Goal: Information Seeking & Learning: Learn about a topic

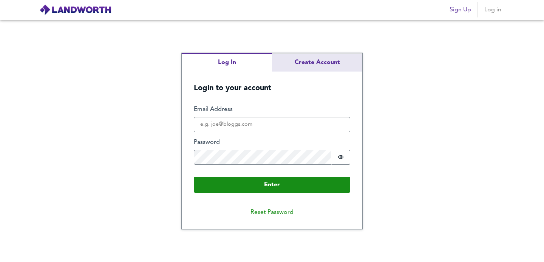
click at [312, 65] on div "Log In Create Account Login to your account Enter Email Address Password Passwo…" at bounding box center [272, 140] width 181 height 175
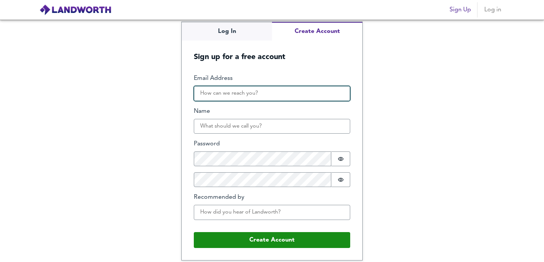
type input "[PERSON_NAME][EMAIL_ADDRESS][DOMAIN_NAME]"
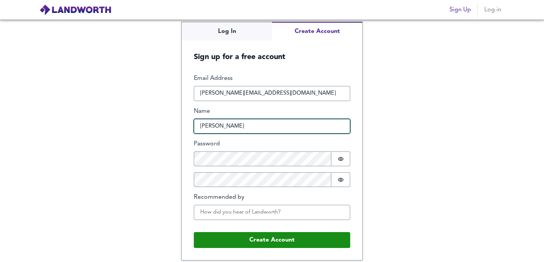
type input "Sebastian"
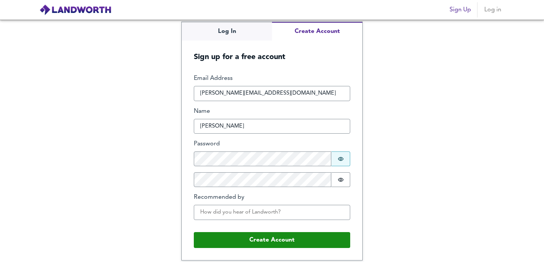
click at [342, 160] on icon "Show password" at bounding box center [341, 159] width 6 height 6
click at [220, 200] on label "Recommended by" at bounding box center [272, 197] width 156 height 9
click at [220, 204] on input "Recommended by" at bounding box center [272, 211] width 156 height 15
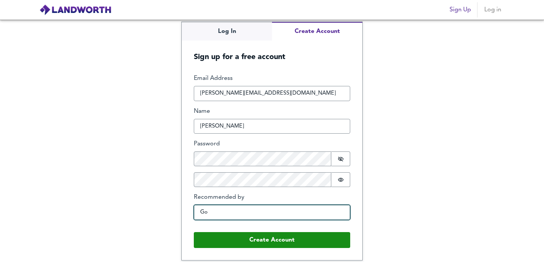
type input "G"
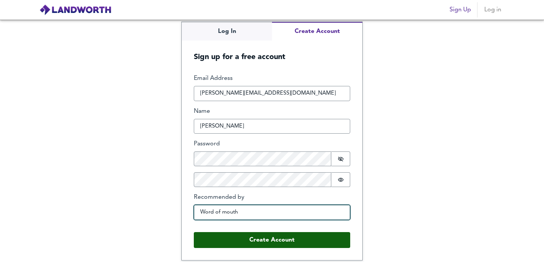
type input "Word of mouth"
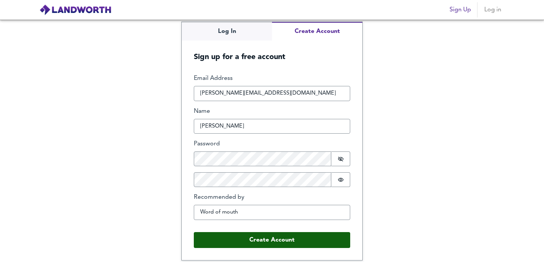
click at [261, 238] on button "Create Account" at bounding box center [272, 240] width 156 height 16
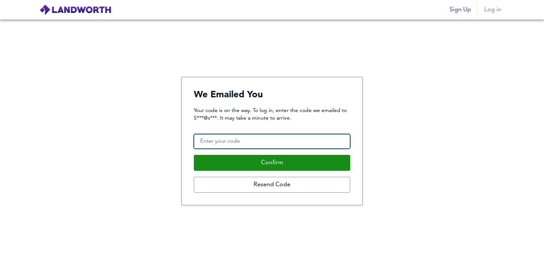
click at [225, 144] on input "Confirmation Code" at bounding box center [272, 141] width 156 height 15
paste input "614421"
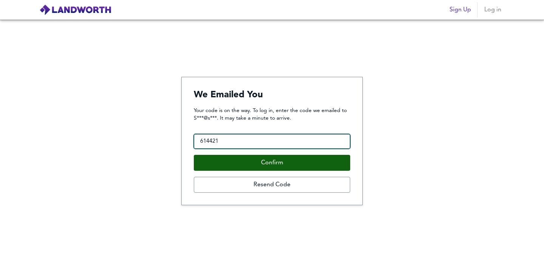
type input "614421"
click at [282, 161] on button "Confirm" at bounding box center [272, 163] width 156 height 16
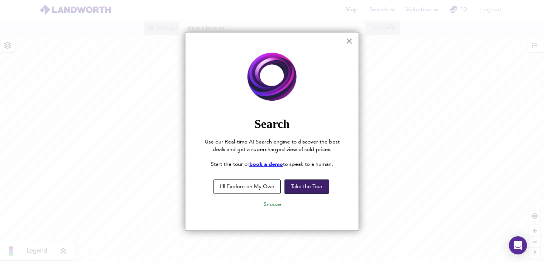
click at [307, 185] on button "Take the Tour" at bounding box center [307, 186] width 45 height 14
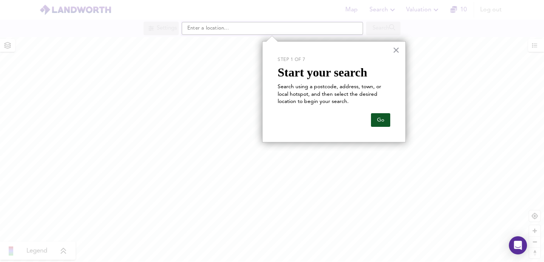
click at [376, 119] on button "Go" at bounding box center [380, 120] width 19 height 14
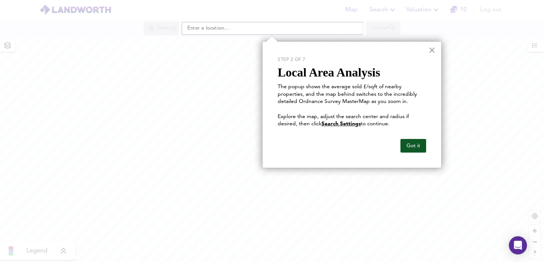
click at [409, 144] on button "Got it" at bounding box center [414, 146] width 26 height 14
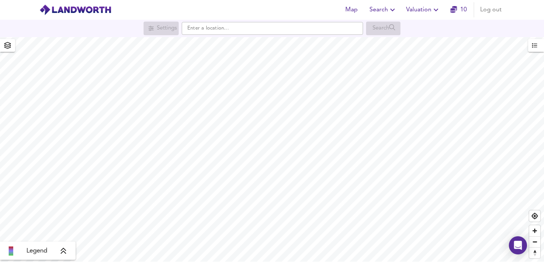
click at [310, 36] on div "Map Search Valuation 10 Log out Settings Search Legend UK Average Price for Aug…" at bounding box center [272, 131] width 544 height 262
click at [355, 12] on span "Map" at bounding box center [351, 10] width 18 height 11
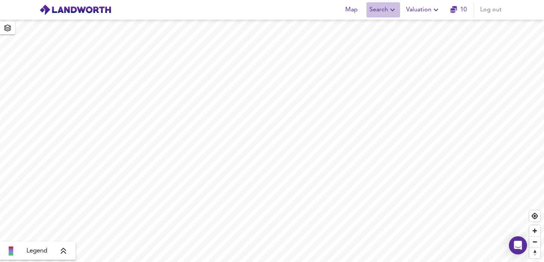
click at [390, 12] on icon "button" at bounding box center [392, 9] width 9 height 9
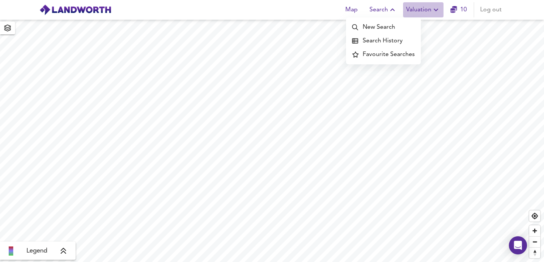
click at [432, 7] on icon "button" at bounding box center [436, 9] width 9 height 9
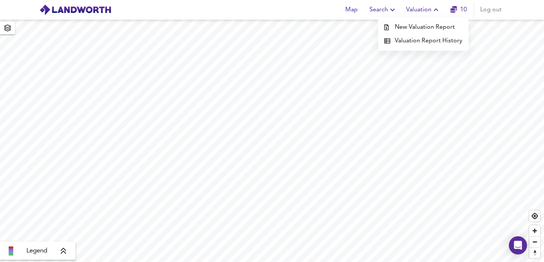
click at [426, 10] on span "Valuation" at bounding box center [423, 10] width 34 height 11
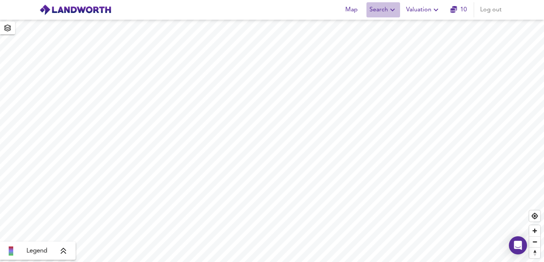
click at [379, 11] on span "Search" at bounding box center [384, 10] width 28 height 11
click at [367, 25] on li "New Search" at bounding box center [383, 27] width 75 height 14
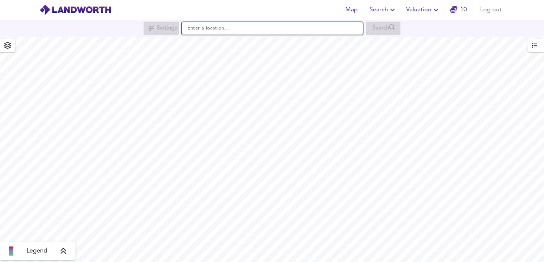
click at [270, 29] on input "text" at bounding box center [272, 28] width 181 height 13
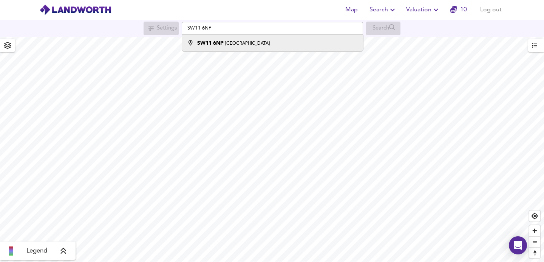
click at [341, 39] on li "[STREET_ADDRESS]" at bounding box center [272, 43] width 181 height 17
type input "[STREET_ADDRESS]"
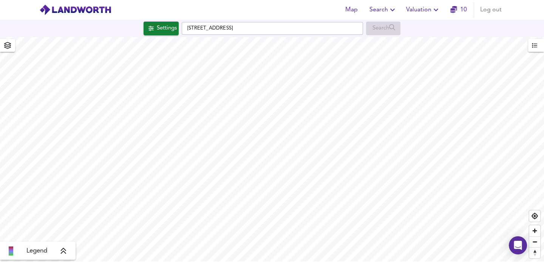
checkbox input "false"
checkbox input "true"
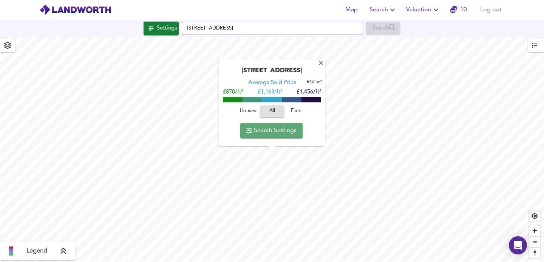
click at [267, 136] on button "Search Settings" at bounding box center [271, 130] width 62 height 15
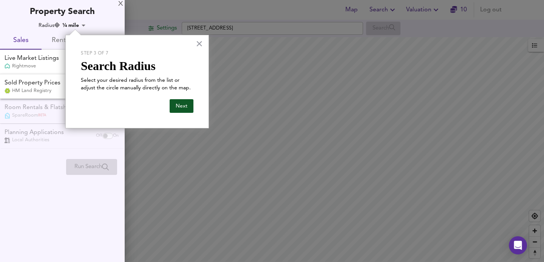
click at [175, 106] on button "Next" at bounding box center [182, 106] width 24 height 14
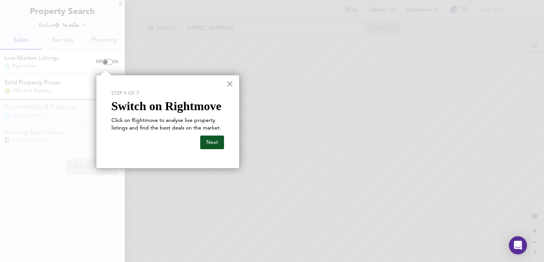
click at [204, 137] on button "Next" at bounding box center [212, 142] width 24 height 14
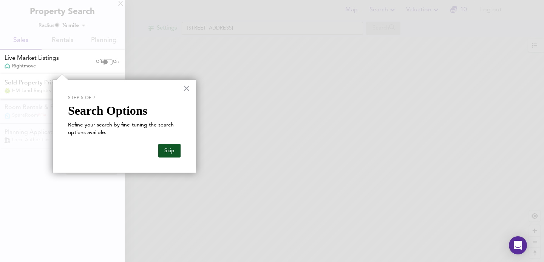
click at [167, 148] on button "Skip" at bounding box center [169, 151] width 22 height 14
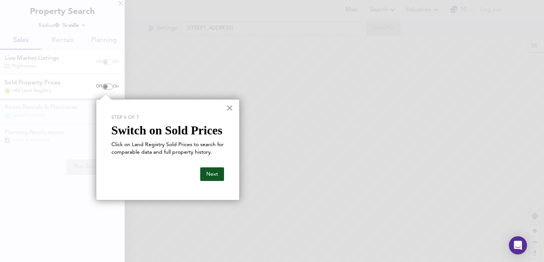
click at [210, 171] on button "Next" at bounding box center [212, 174] width 24 height 14
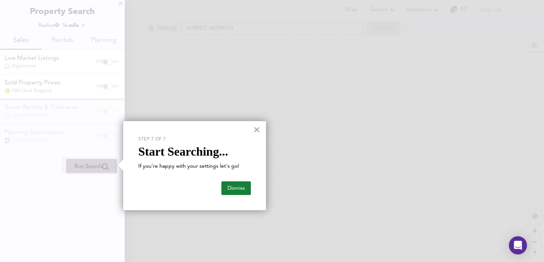
click at [236, 192] on button "Dismiss" at bounding box center [235, 188] width 29 height 14
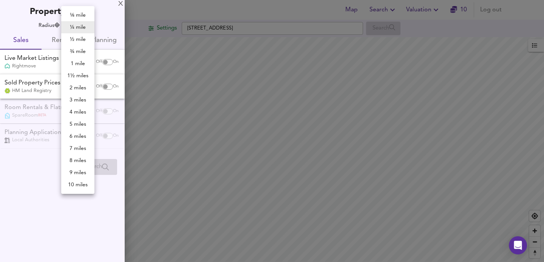
click at [75, 27] on body "Map Search Valuation 10 Log out Settings Alfriston Road, London SW11 6NP Search…" at bounding box center [272, 131] width 544 height 262
click at [75, 40] on li "½ mile" at bounding box center [77, 39] width 33 height 12
type input "805"
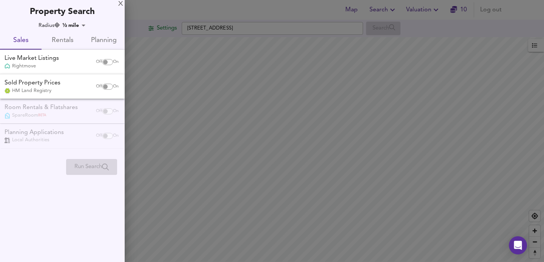
drag, startPoint x: 274, startPoint y: 182, endPoint x: 259, endPoint y: 163, distance: 24.3
click at [253, 184] on div at bounding box center [272, 131] width 544 height 262
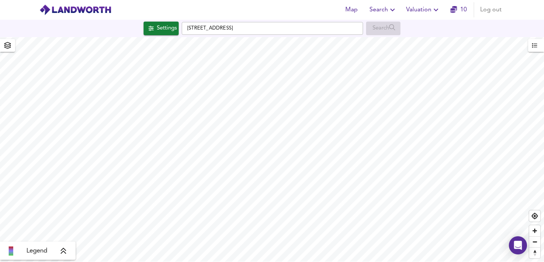
click at [65, 250] on icon at bounding box center [63, 251] width 7 height 8
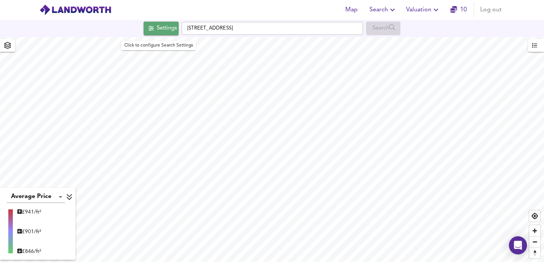
click at [173, 29] on div "Settings" at bounding box center [167, 28] width 20 height 10
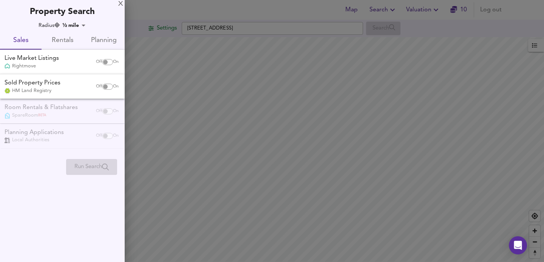
click at [105, 61] on input "checkbox" at bounding box center [105, 62] width 18 height 6
checkbox input "true"
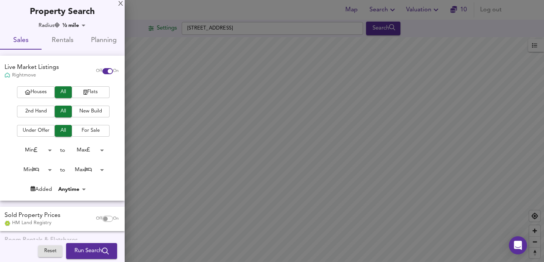
click at [46, 92] on span "Houses" at bounding box center [36, 92] width 30 height 9
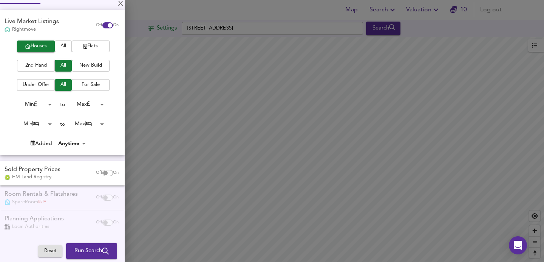
scroll to position [45, 0]
click at [99, 170] on input "checkbox" at bounding box center [105, 173] width 18 height 6
checkbox input "true"
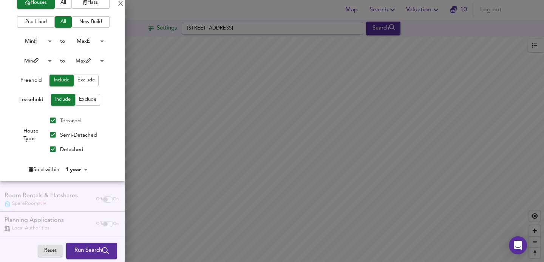
scroll to position [238, 0]
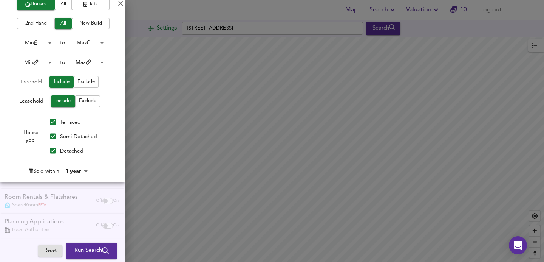
click at [82, 166] on body "Map Search Valuation 10 Log out Settings Alfriston Road, London SW11 6NP Search…" at bounding box center [272, 131] width 544 height 262
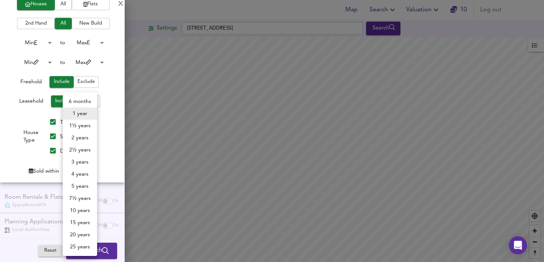
click at [79, 137] on li "2 years" at bounding box center [80, 138] width 34 height 12
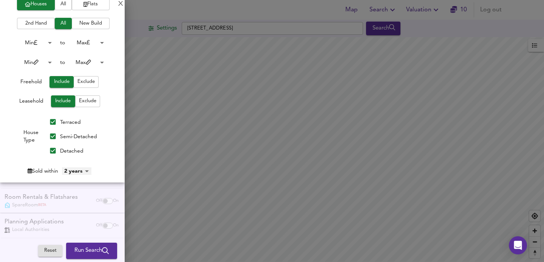
type input "24"
click at [82, 248] on span "Run Search" at bounding box center [91, 251] width 34 height 10
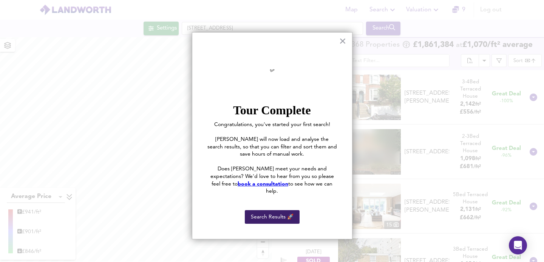
click at [270, 210] on button "Search Results 🚀" at bounding box center [272, 217] width 55 height 14
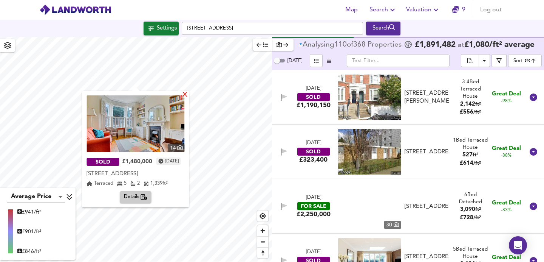
click at [189, 96] on div "X" at bounding box center [185, 94] width 6 height 7
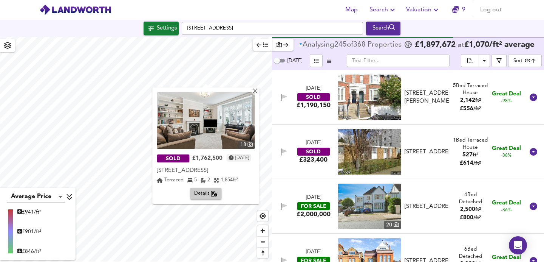
click at [204, 192] on span "Details" at bounding box center [206, 193] width 24 height 9
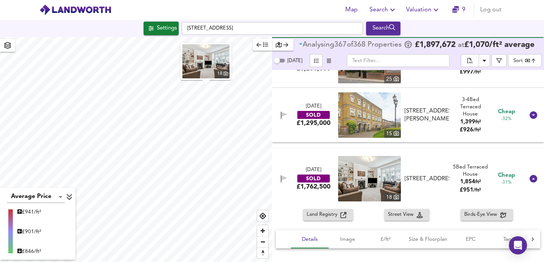
scroll to position [6914, 0]
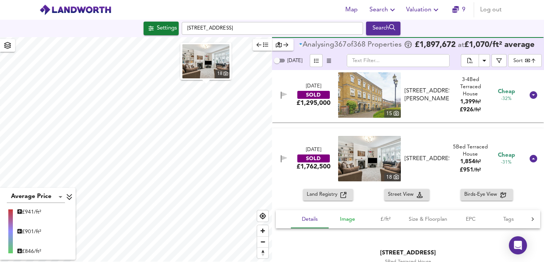
click at [353, 221] on span "Image" at bounding box center [347, 218] width 29 height 9
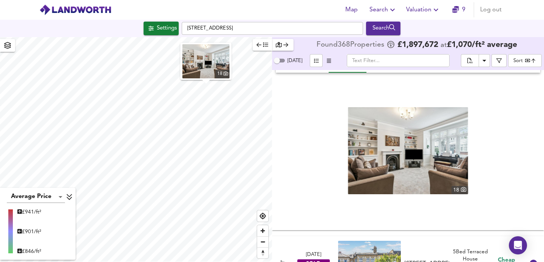
scroll to position [7058, 0]
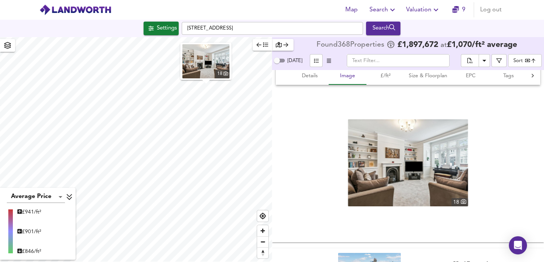
click at [465, 166] on img at bounding box center [408, 162] width 120 height 87
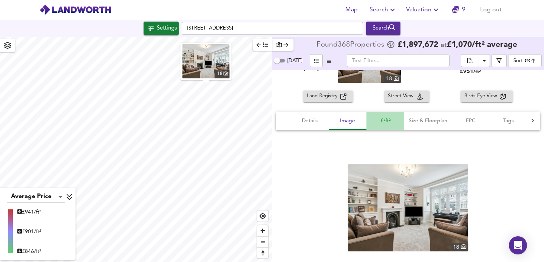
click at [389, 120] on span "£/ft²" at bounding box center [385, 120] width 29 height 9
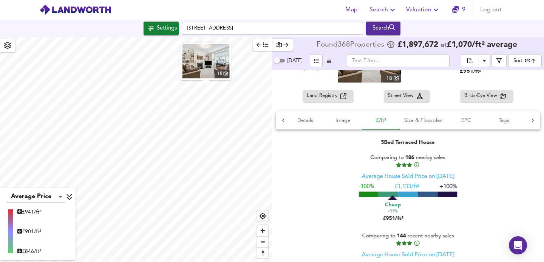
scroll to position [0, 5]
click at [422, 120] on span "Size & Floorplan" at bounding box center [423, 120] width 39 height 9
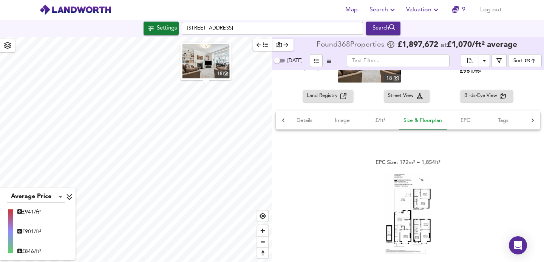
scroll to position [7014, 0]
click at [463, 122] on span "EPC" at bounding box center [465, 119] width 29 height 9
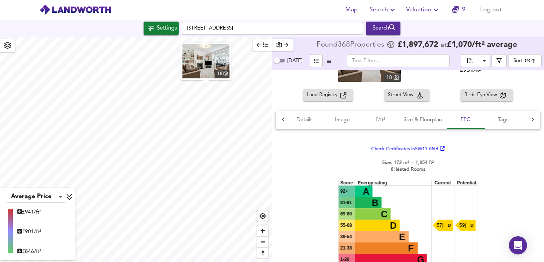
scroll to position [6937, 0]
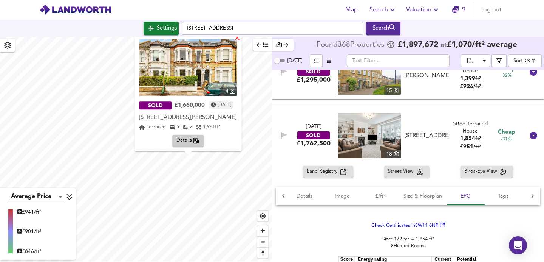
click at [241, 41] on div "X" at bounding box center [238, 38] width 6 height 7
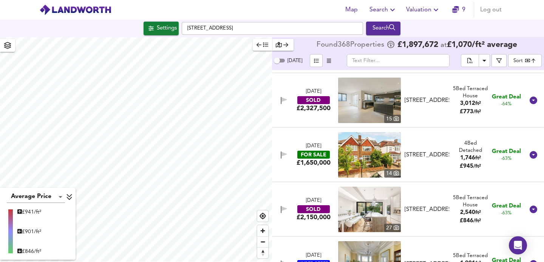
scroll to position [1401, 0]
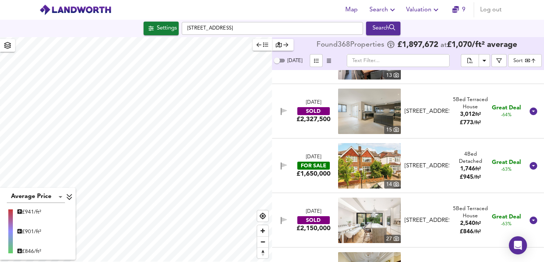
click at [380, 25] on div "Search" at bounding box center [383, 28] width 31 height 10
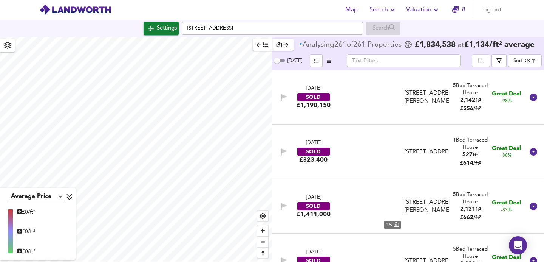
type input "bestdeal"
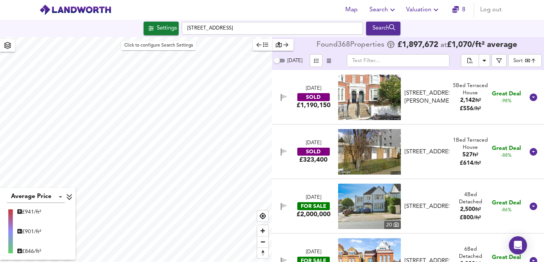
click at [158, 30] on div "Settings" at bounding box center [167, 28] width 20 height 10
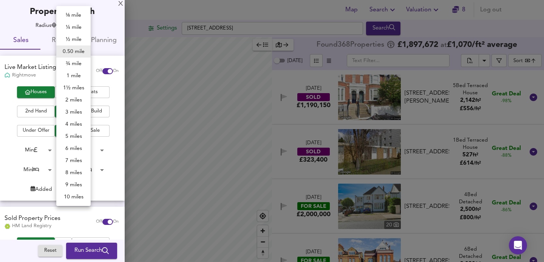
click at [83, 25] on body "Map Search Valuation 8 Log out Settings Alfriston Road, London SW11 6NP Search …" at bounding box center [272, 131] width 544 height 262
click at [77, 27] on li "¼ mile" at bounding box center [73, 27] width 34 height 12
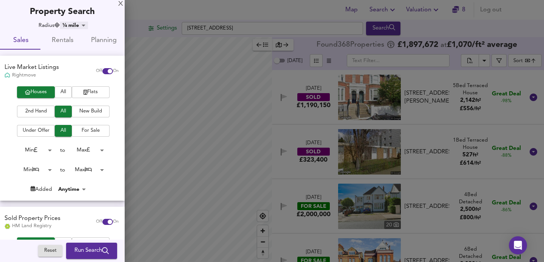
type input "402"
click at [74, 250] on span "Run Search" at bounding box center [91, 251] width 34 height 10
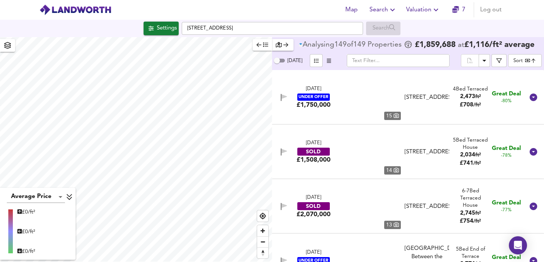
type input "bestdeal"
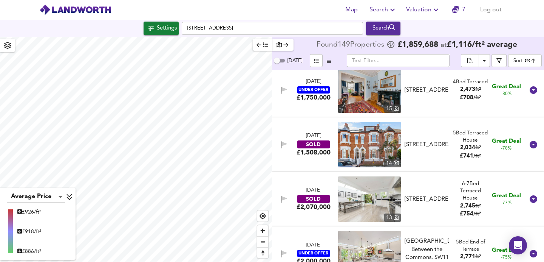
scroll to position [2, 0]
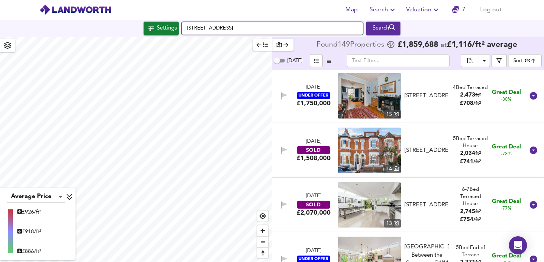
drag, startPoint x: 266, startPoint y: 29, endPoint x: 149, endPoint y: 26, distance: 117.9
click at [149, 26] on div "Settings Alfriston Road, London SW11 6NP Search" at bounding box center [272, 29] width 544 height 14
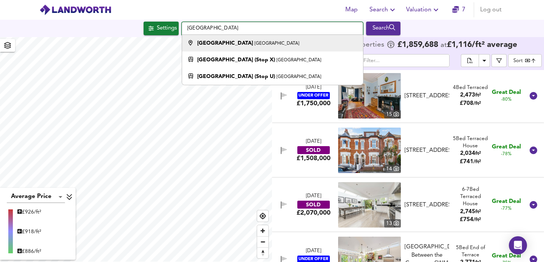
drag, startPoint x: 237, startPoint y: 36, endPoint x: 246, endPoint y: 30, distance: 10.4
click at [246, 30] on input "Forthbridge Road" at bounding box center [272, 28] width 181 height 13
click at [255, 43] on small "London" at bounding box center [277, 43] width 45 height 5
type input "Forthbridge Road, London"
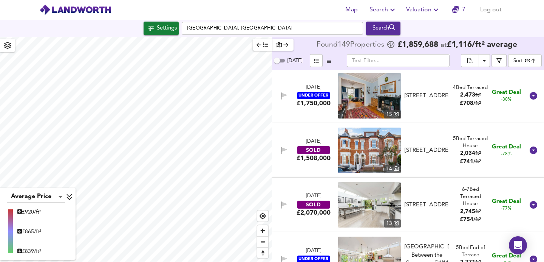
click at [68, 194] on icon at bounding box center [69, 197] width 7 height 8
click at [66, 248] on icon at bounding box center [63, 251] width 7 height 8
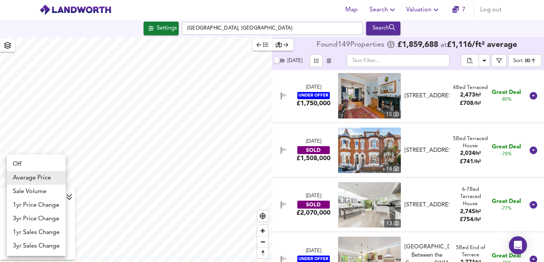
click at [58, 195] on body "Map Search Valuation 7 Log out Settings Forthbridge Road, London Search Average…" at bounding box center [272, 131] width 544 height 262
click at [46, 175] on li "Average Price" at bounding box center [36, 178] width 59 height 14
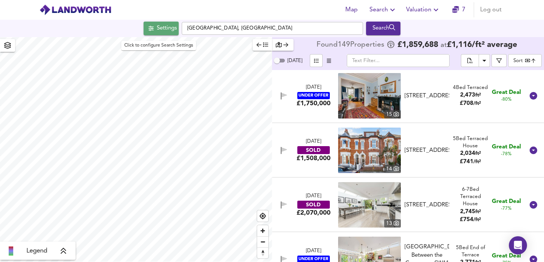
click at [157, 28] on div "Settings" at bounding box center [167, 28] width 20 height 10
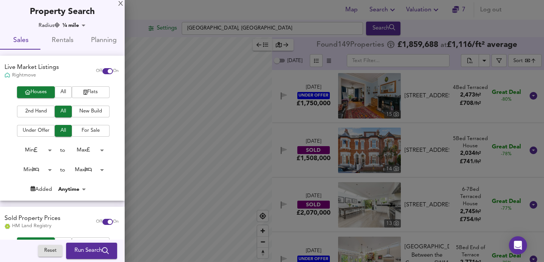
click at [73, 25] on body "Map Search Valuation 7 Log out Settings Forthbridge Road, London Search Legend …" at bounding box center [272, 131] width 544 height 262
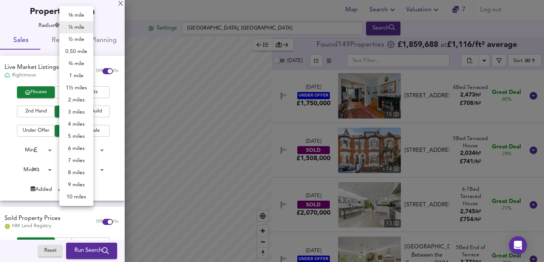
click at [82, 27] on li "¼ mile" at bounding box center [76, 27] width 34 height 12
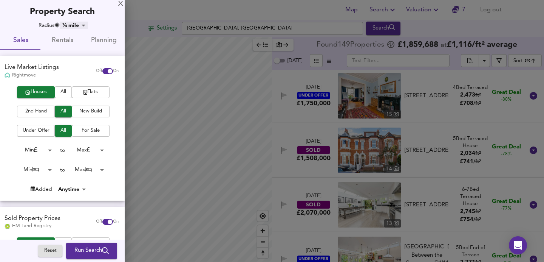
scroll to position [0, 0]
click at [120, 4] on div "X" at bounding box center [120, 4] width 5 height 5
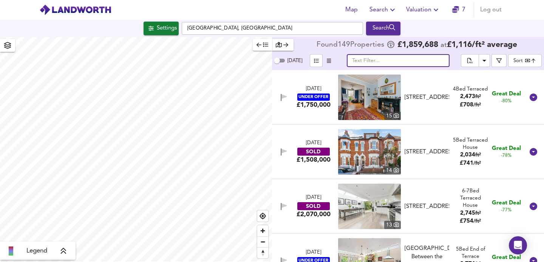
click at [412, 57] on input "text" at bounding box center [398, 60] width 103 height 13
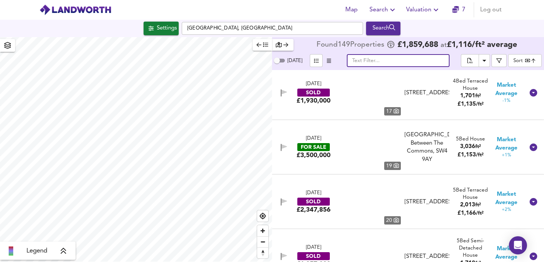
scroll to position [5932, 0]
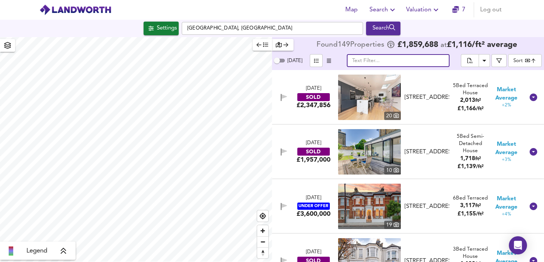
click at [523, 60] on body "Map Search Valuation 7 Log out Settings Forthbridge Road, London Search Legend …" at bounding box center [272, 131] width 544 height 262
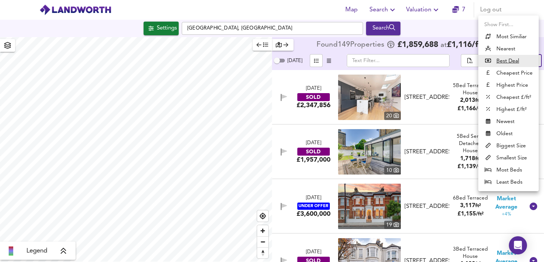
click at [509, 84] on li "Highest Price" at bounding box center [508, 85] width 60 height 12
type input "expensive"
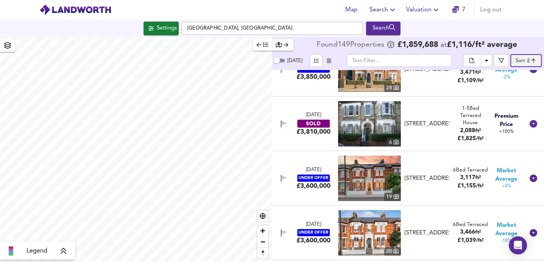
scroll to position [28, 0]
click at [364, 170] on img at bounding box center [369, 177] width 63 height 45
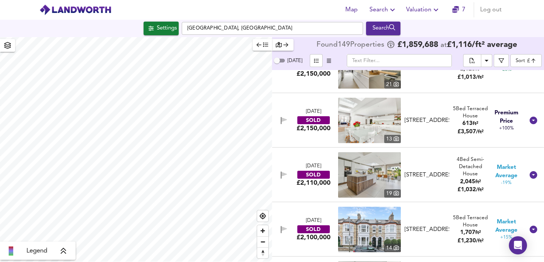
scroll to position [1674, 0]
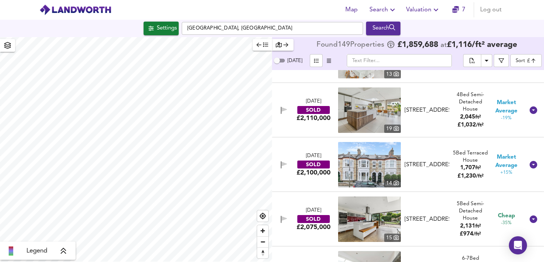
click at [375, 163] on img at bounding box center [369, 164] width 63 height 45
click at [81, 12] on img at bounding box center [75, 9] width 72 height 11
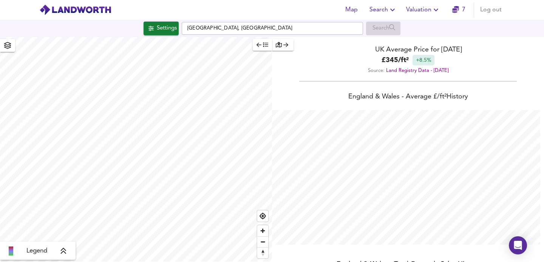
scroll to position [262, 544]
click at [55, 11] on img at bounding box center [75, 9] width 72 height 11
click at [82, 9] on img at bounding box center [75, 9] width 72 height 11
click at [355, 12] on span "Map" at bounding box center [351, 10] width 18 height 11
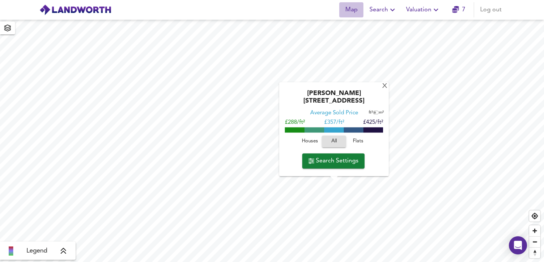
click at [353, 12] on span "Map" at bounding box center [351, 10] width 18 height 11
click at [350, 8] on span "Map" at bounding box center [351, 10] width 18 height 11
click at [383, 90] on div "X" at bounding box center [385, 86] width 6 height 7
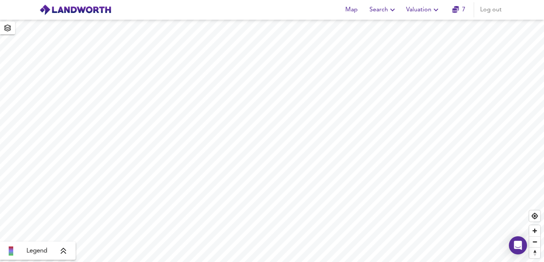
click at [65, 249] on icon at bounding box center [63, 251] width 5 height 6
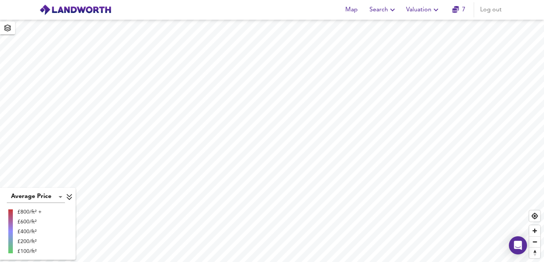
click at [220, 0] on html "Map Search Valuation 7 Log out Average Price landworth £800/ft² + £600/ft² £400…" at bounding box center [272, 131] width 544 height 262
click at [543, 0] on html "Map Search Valuation 7 Log out Average Price landworth £800/ft² + £600/ft² £400…" at bounding box center [272, 131] width 544 height 262
